Goal: Transaction & Acquisition: Purchase product/service

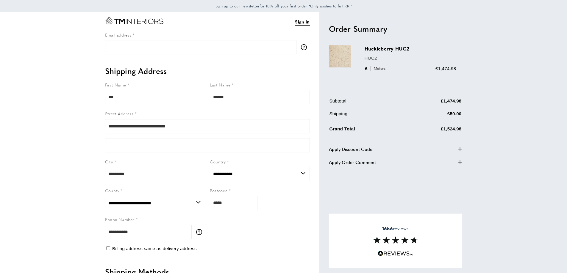
select select "**"
click at [378, 69] on span "Meters" at bounding box center [378, 69] width 16 height 6
click at [357, 63] on div at bounding box center [344, 63] width 30 height 36
click at [337, 63] on img at bounding box center [340, 56] width 22 height 22
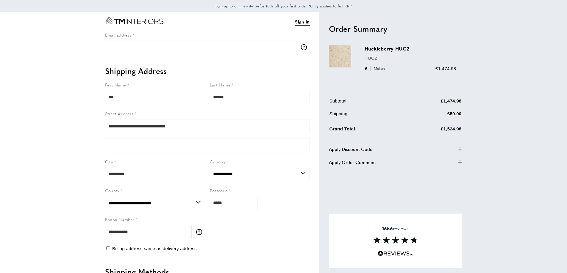
drag, startPoint x: 344, startPoint y: 51, endPoint x: 365, endPoint y: 47, distance: 22.1
click at [344, 52] on img at bounding box center [340, 56] width 22 height 22
click at [371, 47] on h3 "Huckleberry HUC2" at bounding box center [411, 48] width 92 height 7
click at [371, 48] on h3 "Huckleberry HUC2" at bounding box center [411, 48] width 92 height 7
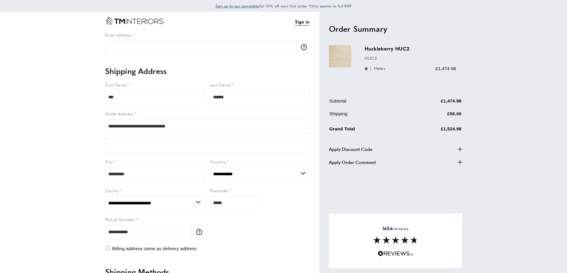
click at [335, 59] on img at bounding box center [340, 56] width 22 height 22
